Goal: Information Seeking & Learning: Learn about a topic

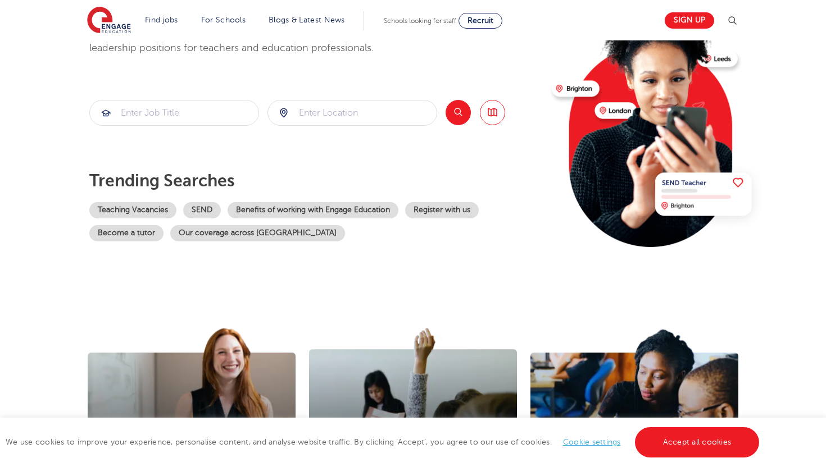
scroll to position [113, 0]
click at [205, 110] on input "search" at bounding box center [174, 113] width 169 height 25
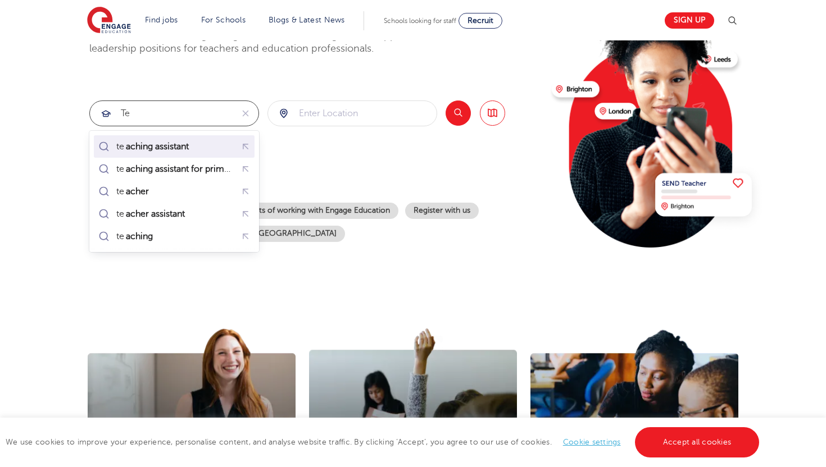
click at [207, 142] on div "te aching assistant" at bounding box center [174, 146] width 156 height 17
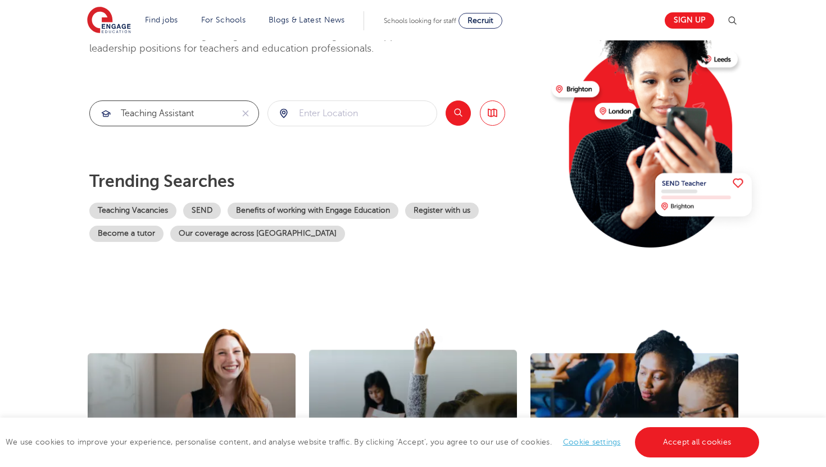
type input "teaching assistant"
click at [324, 110] on input "search" at bounding box center [352, 113] width 169 height 25
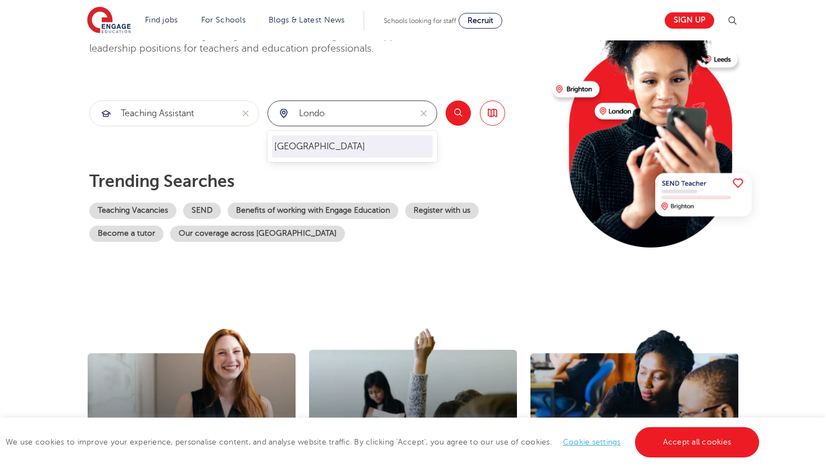
click at [346, 139] on li "London" at bounding box center [352, 146] width 161 height 22
type input "London"
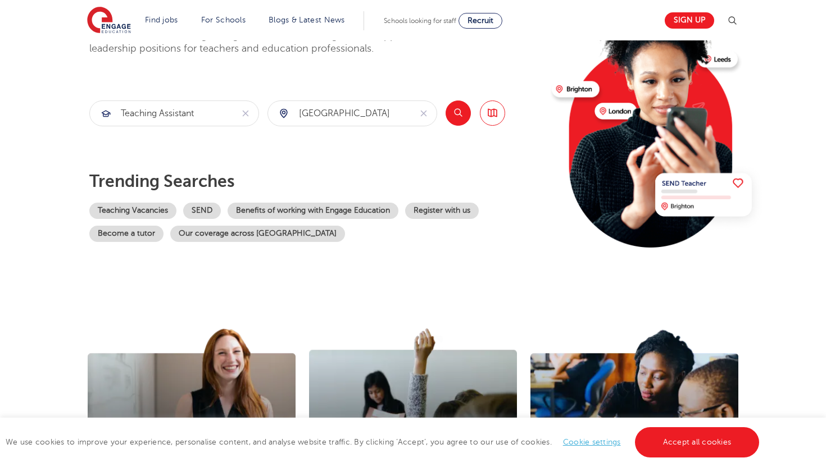
click at [456, 116] on button "Search" at bounding box center [458, 113] width 25 height 25
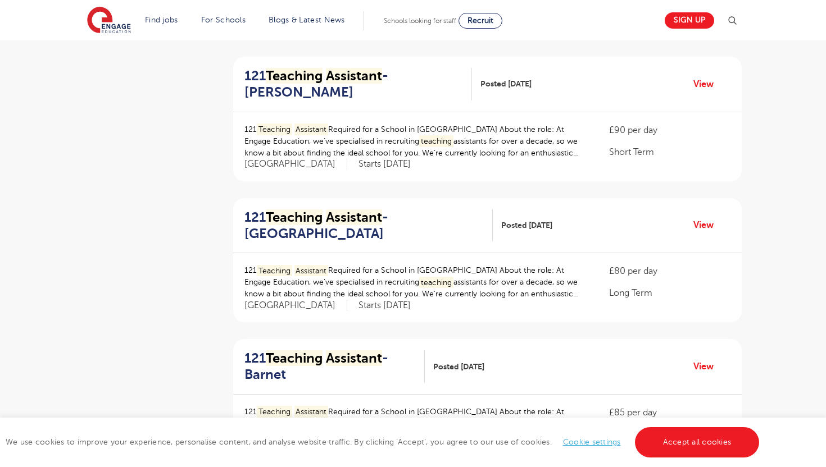
scroll to position [1088, 0]
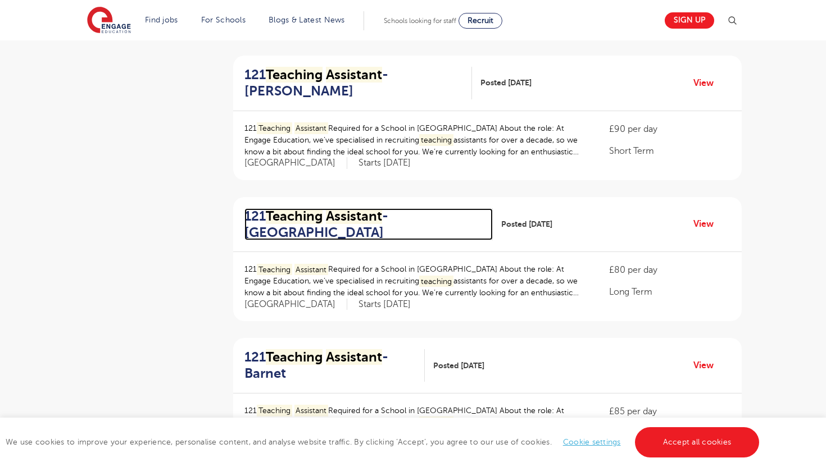
click at [367, 216] on mark "Assistant" at bounding box center [354, 216] width 56 height 16
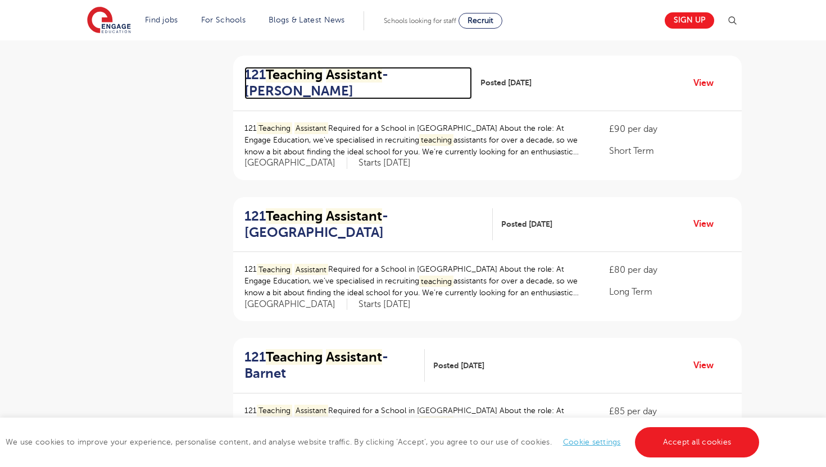
click at [311, 82] on h2 "121 Teaching Assistant - Hackney" at bounding box center [353, 83] width 219 height 33
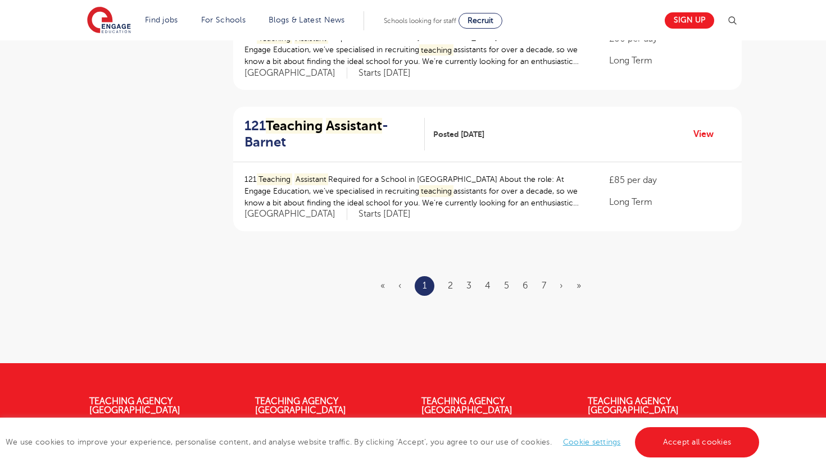
scroll to position [1325, 0]
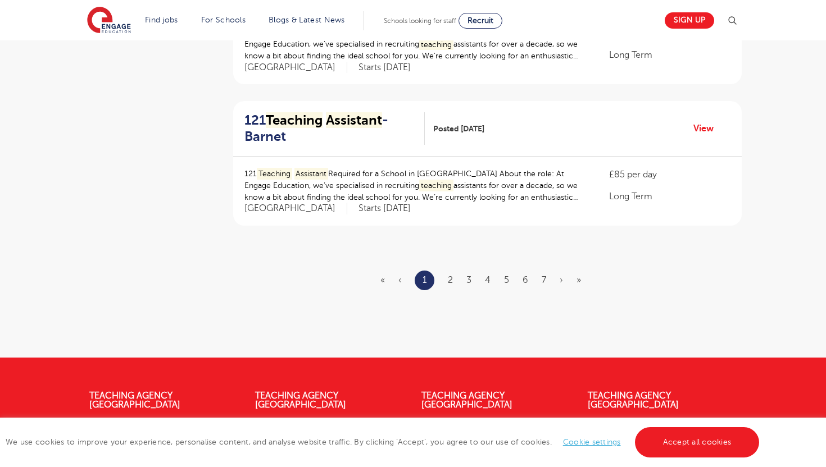
click at [446, 278] on ul "« ‹ 1 2 3 4 5 6 7 › »" at bounding box center [487, 281] width 214 height 20
click at [447, 278] on ul "« ‹ 1 2 3 4 5 6 7 › »" at bounding box center [487, 281] width 214 height 20
click at [449, 278] on link "2" at bounding box center [450, 280] width 5 height 10
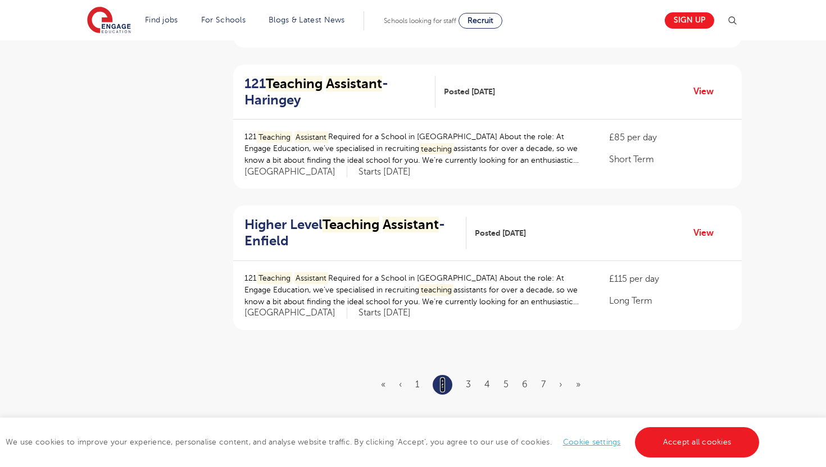
scroll to position [1224, 0]
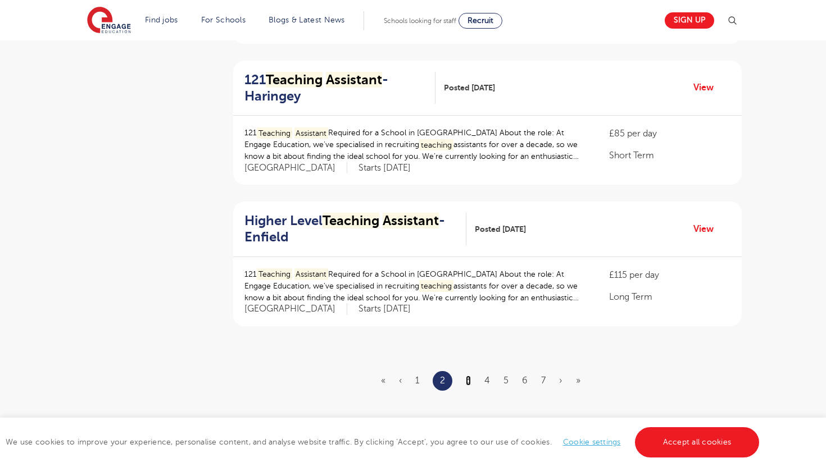
click at [471, 383] on link "3" at bounding box center [468, 381] width 5 height 10
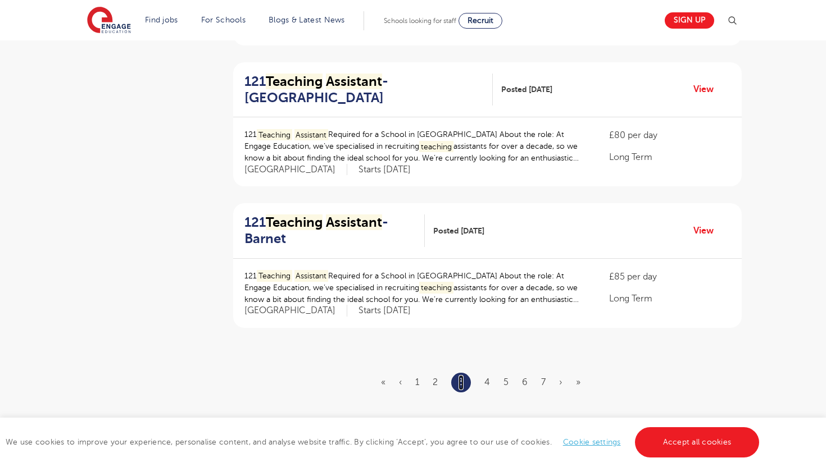
scroll to position [1226, 0]
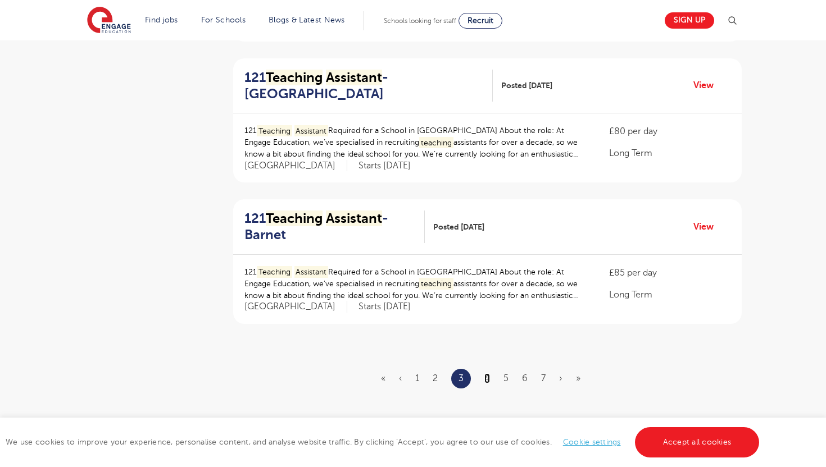
click at [487, 378] on link "4" at bounding box center [487, 379] width 6 height 10
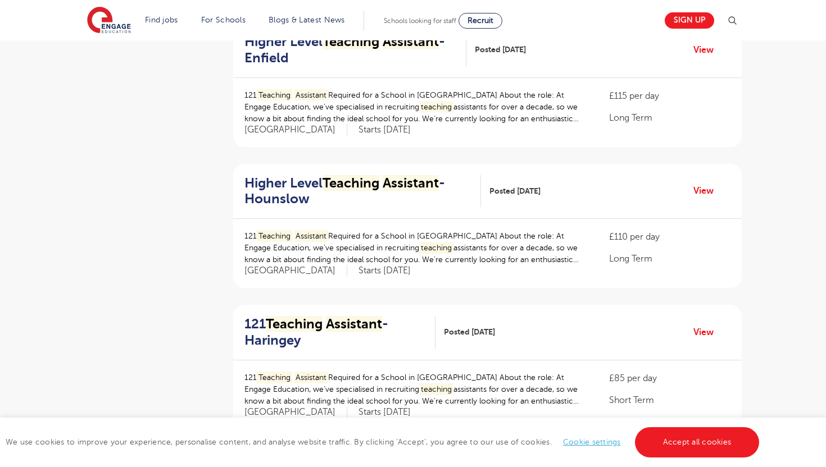
scroll to position [857, 0]
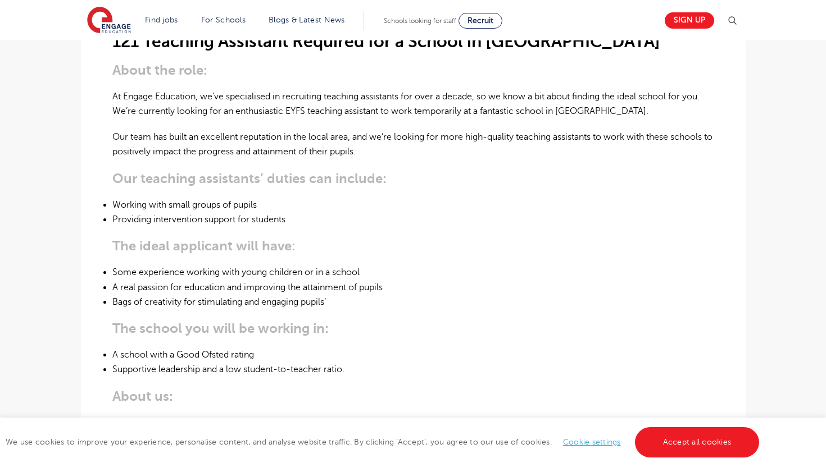
scroll to position [94, 0]
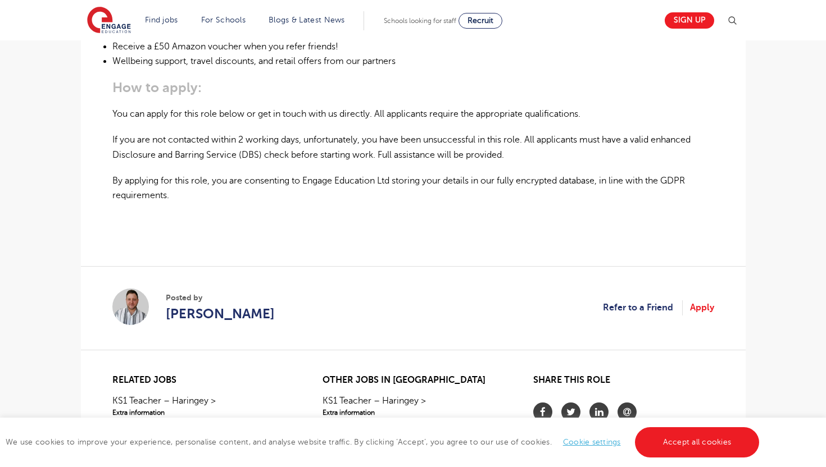
scroll to position [790, 0]
